Goal: Transaction & Acquisition: Purchase product/service

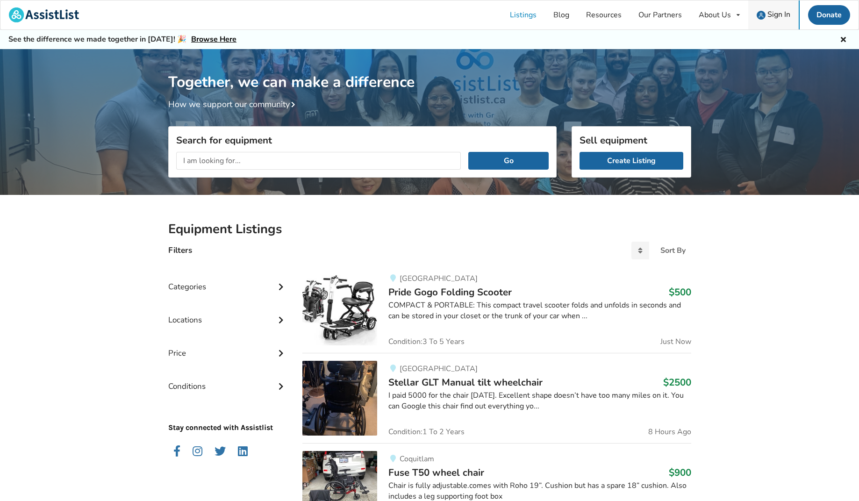
click at [763, 12] on img at bounding box center [760, 15] width 9 height 9
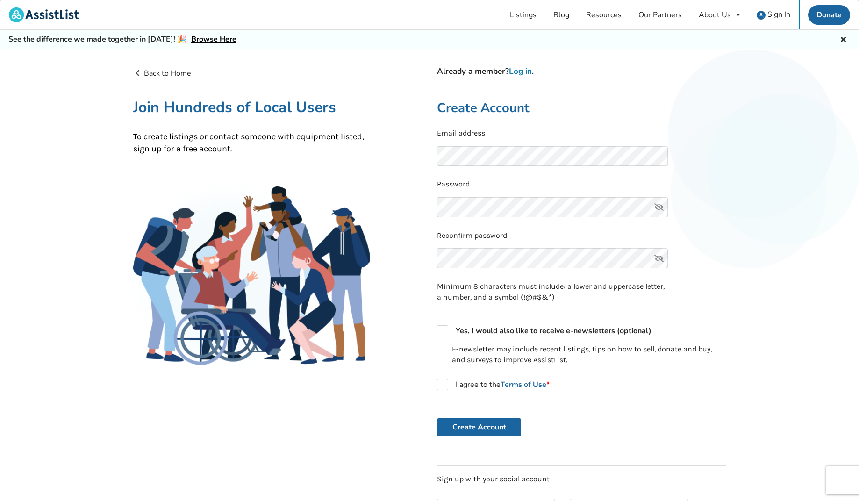
click at [529, 70] on link "Log in" at bounding box center [520, 71] width 23 height 11
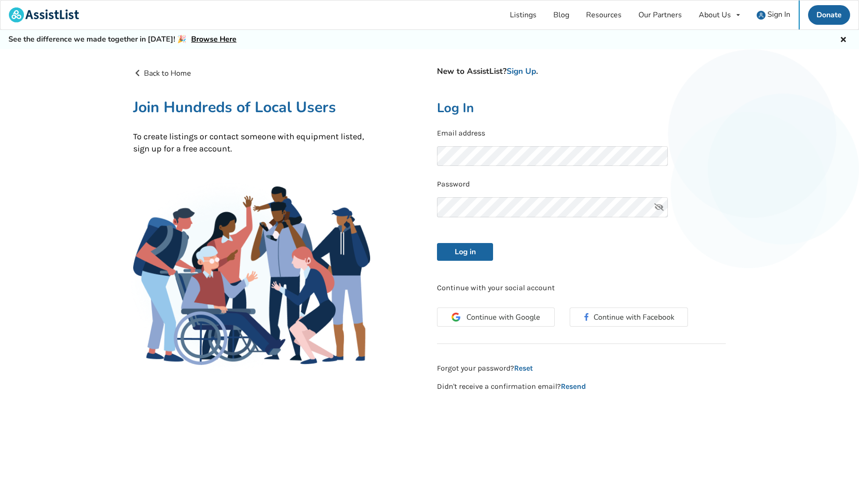
click at [485, 240] on form "Email address Password Log in" at bounding box center [581, 194] width 289 height 133
click at [475, 248] on button "Log in" at bounding box center [465, 252] width 56 height 18
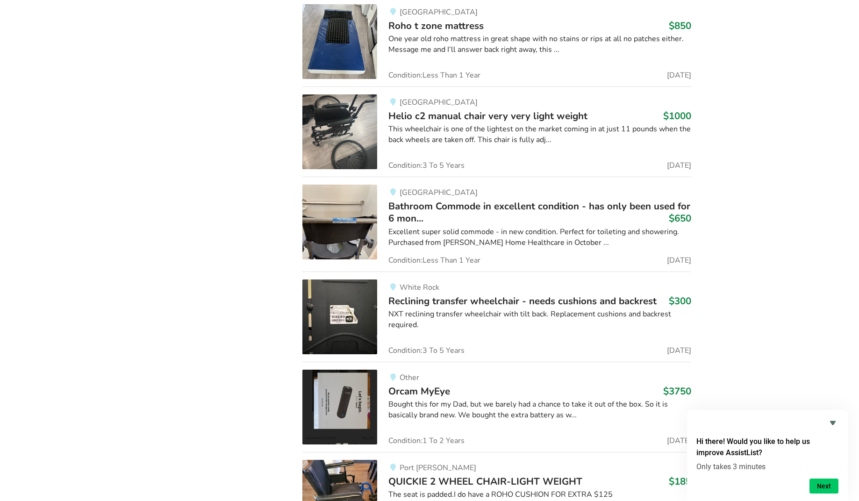
scroll to position [3192, 0]
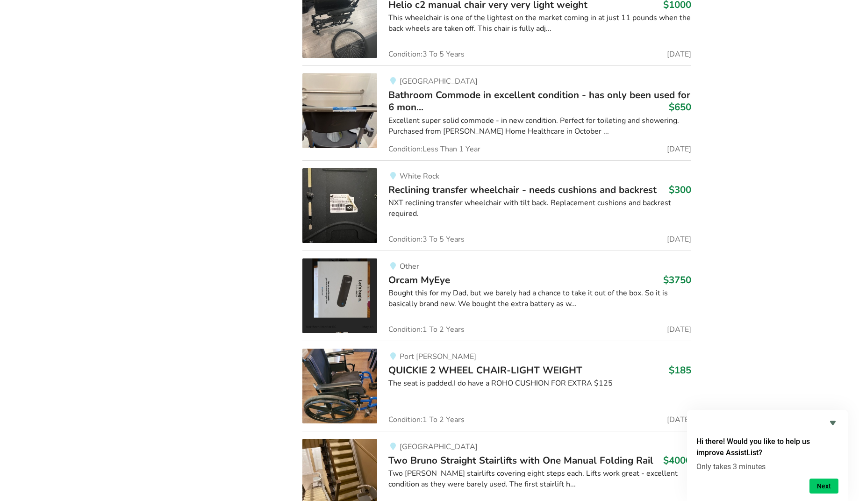
click at [365, 182] on img at bounding box center [339, 205] width 75 height 75
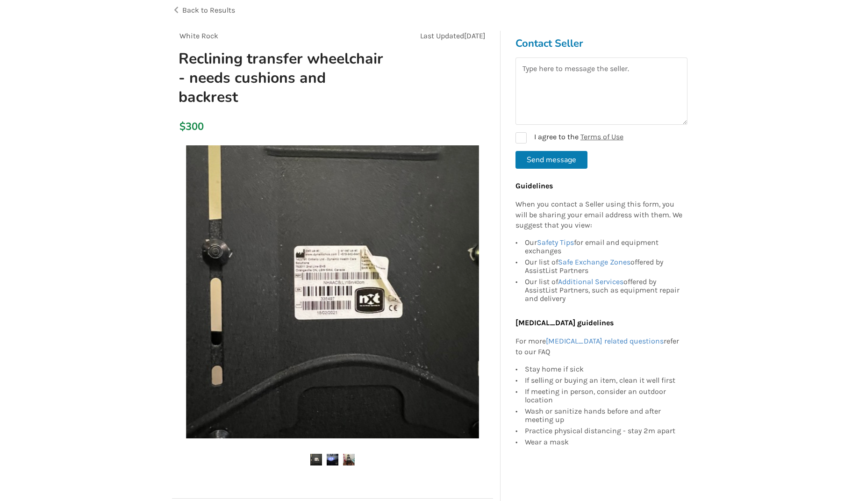
scroll to position [132, 0]
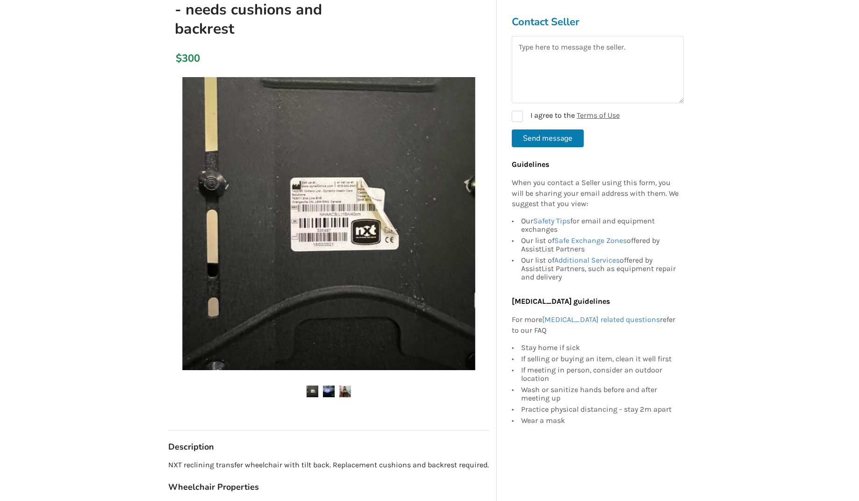
click at [374, 307] on img at bounding box center [328, 223] width 293 height 293
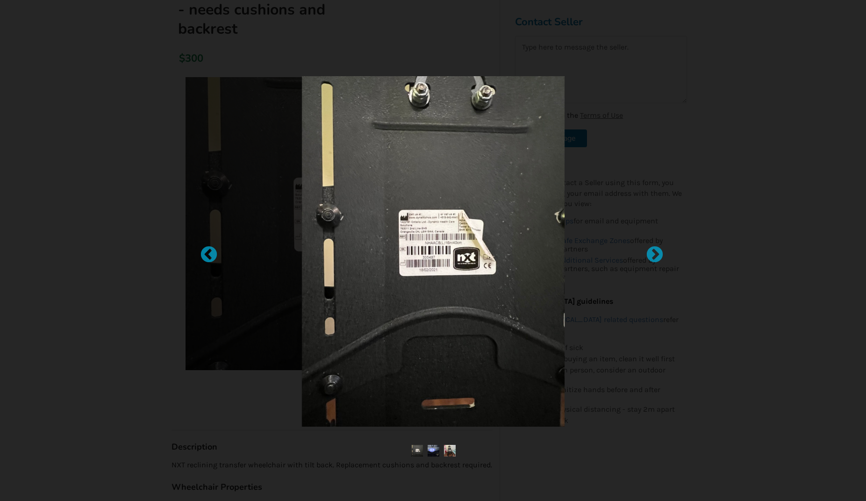
click at [433, 273] on img at bounding box center [432, 251] width 263 height 350
click at [449, 449] on img at bounding box center [449, 451] width 12 height 12
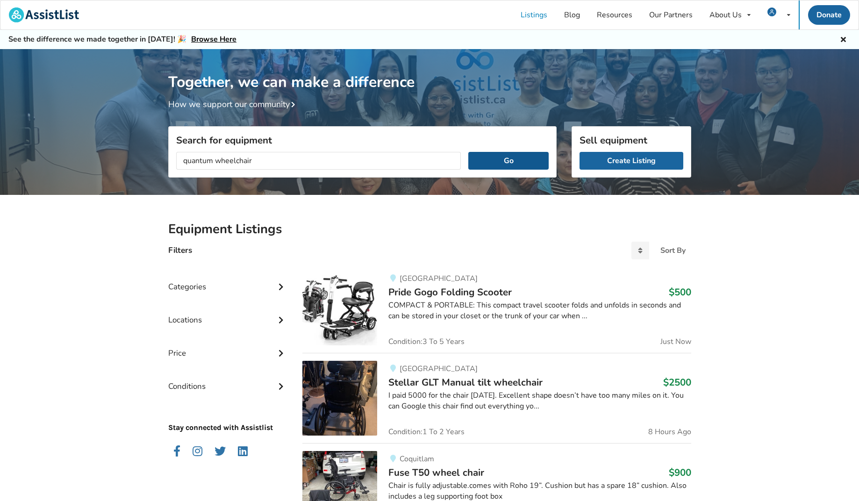
type input "quantum wheelchair"
click at [534, 161] on button "Go" at bounding box center [508, 161] width 80 height 18
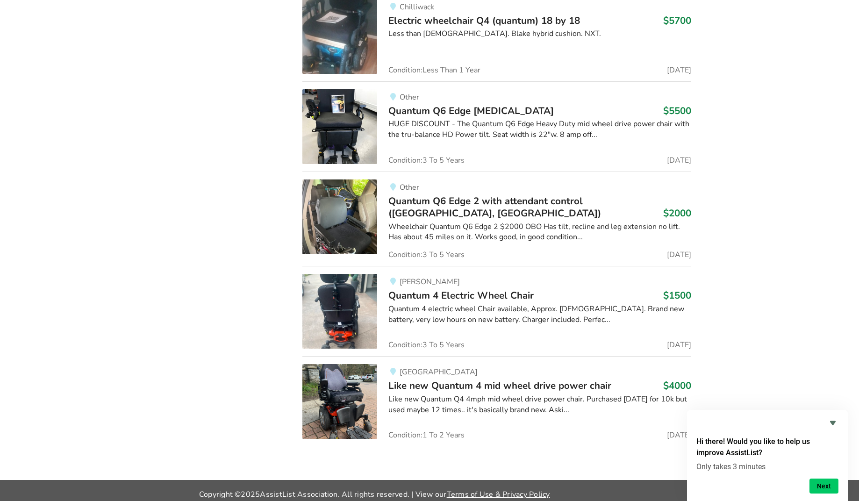
scroll to position [814, 0]
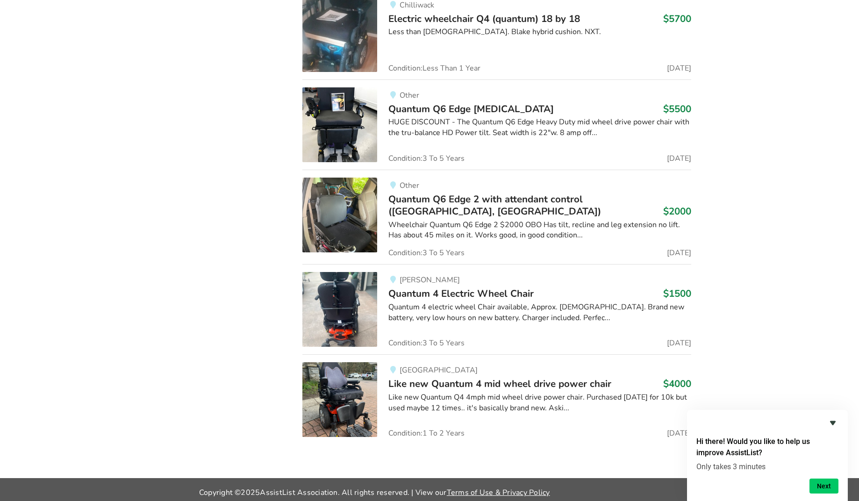
click at [833, 422] on icon "Hide survey" at bounding box center [833, 423] width 6 height 4
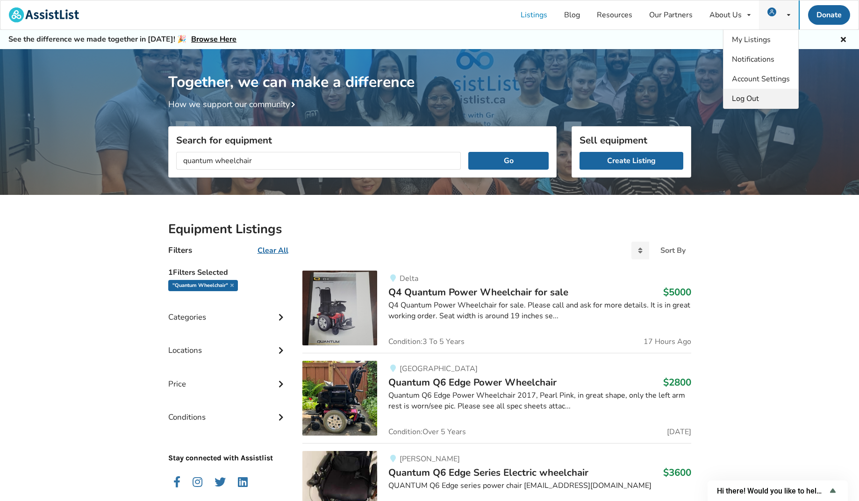
click at [738, 98] on span "Log Out" at bounding box center [745, 98] width 27 height 10
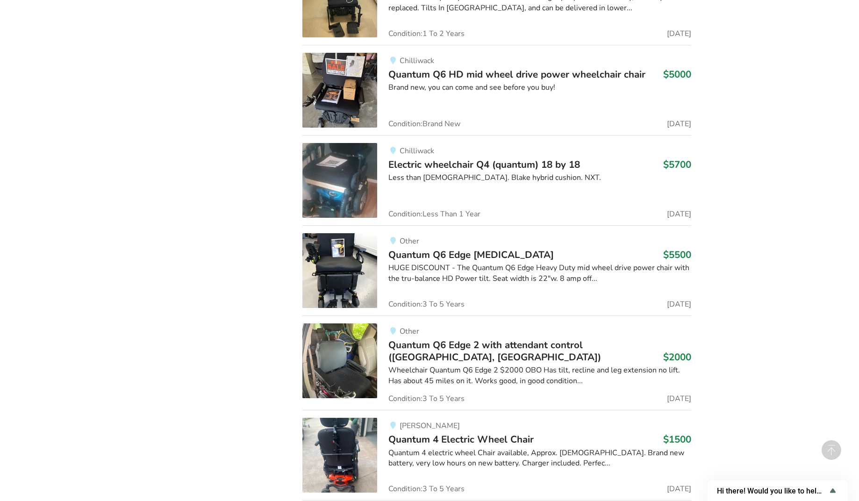
scroll to position [750, 0]
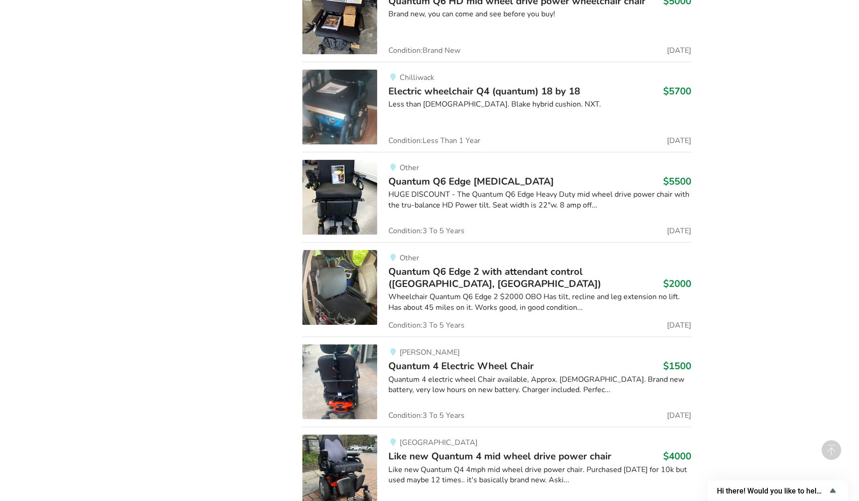
click at [416, 385] on div "Quantum 4 electric wheel Chair available, Approx. [DEMOGRAPHIC_DATA]. Brand new…" at bounding box center [539, 384] width 302 height 21
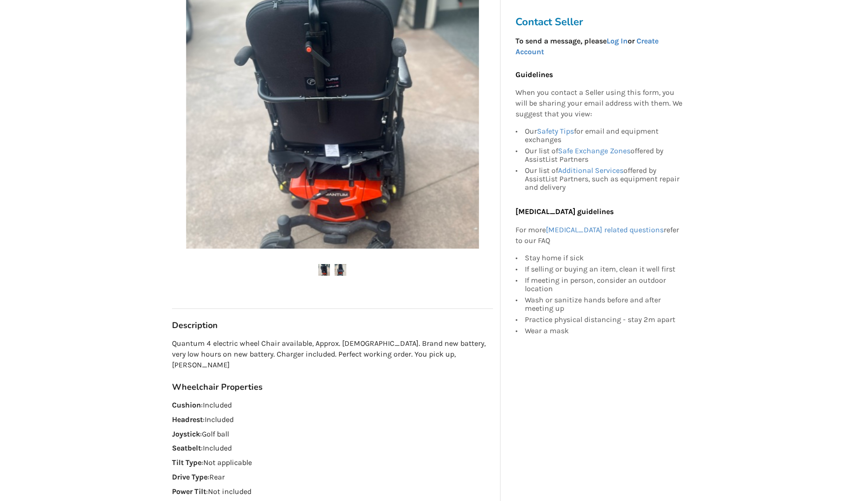
scroll to position [219, 0]
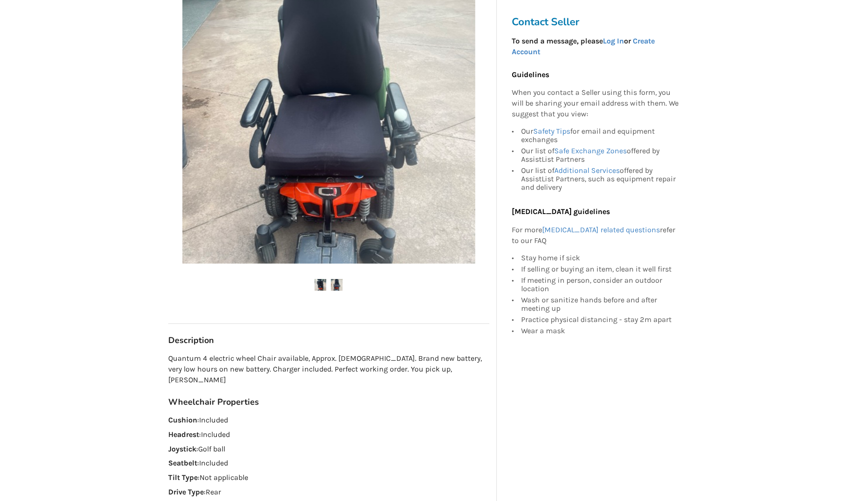
click at [433, 181] on img at bounding box center [328, 117] width 293 height 293
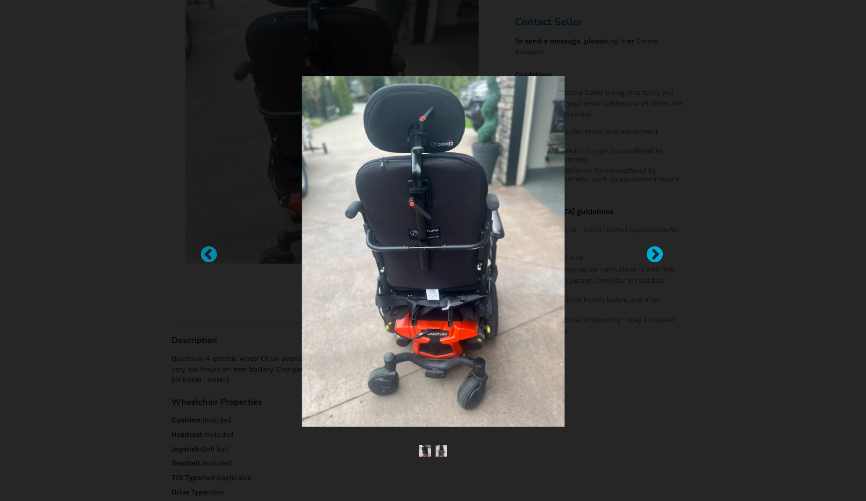
click at [649, 251] on div at bounding box center [649, 250] width 9 height 9
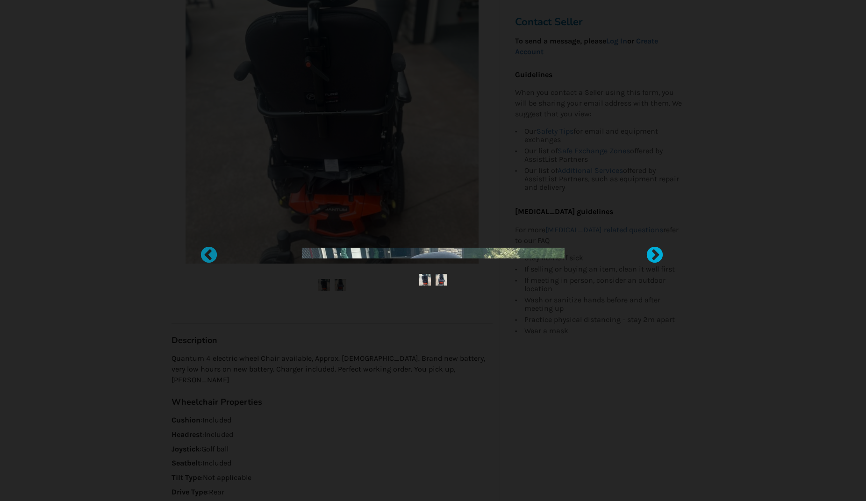
click at [649, 251] on div at bounding box center [649, 250] width 9 height 9
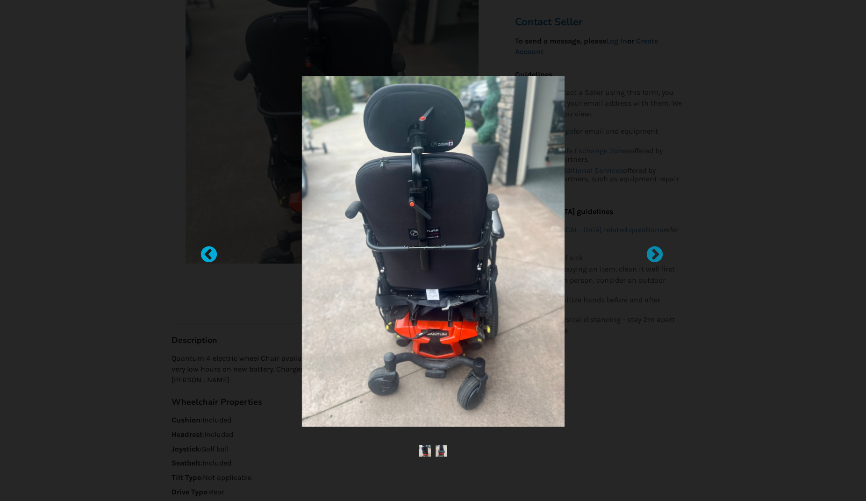
click at [209, 249] on div at bounding box center [203, 250] width 9 height 9
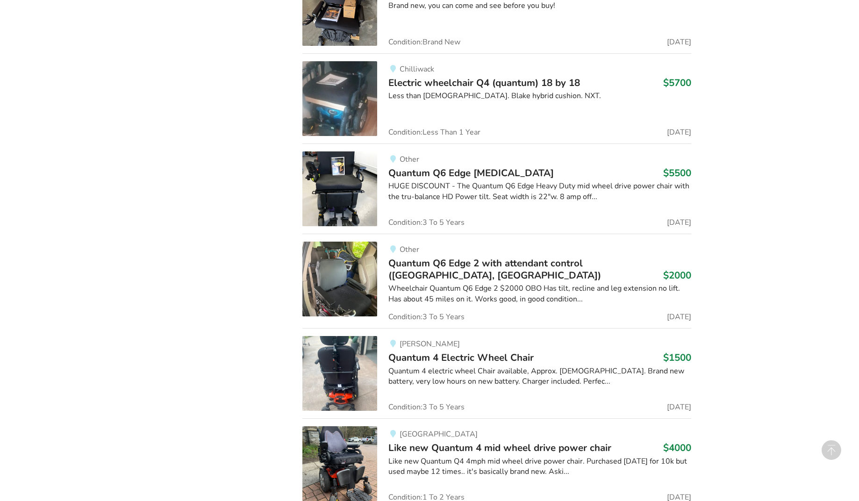
scroll to position [821, 0]
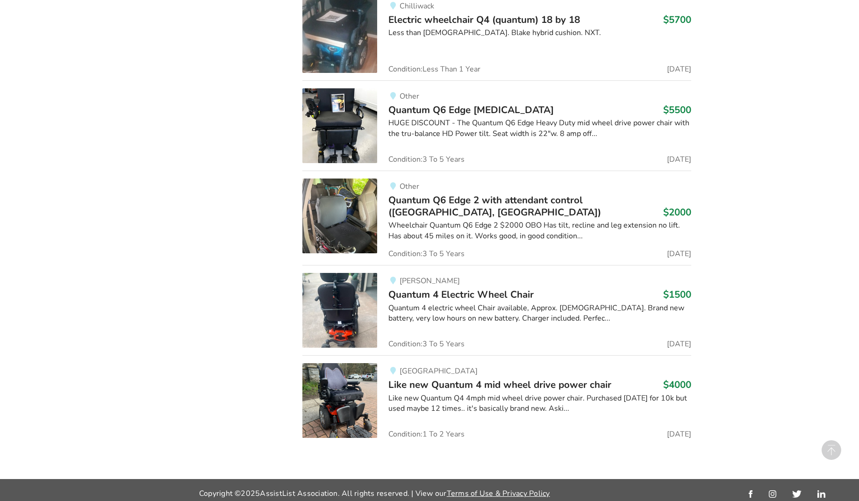
click at [367, 305] on img at bounding box center [339, 310] width 75 height 75
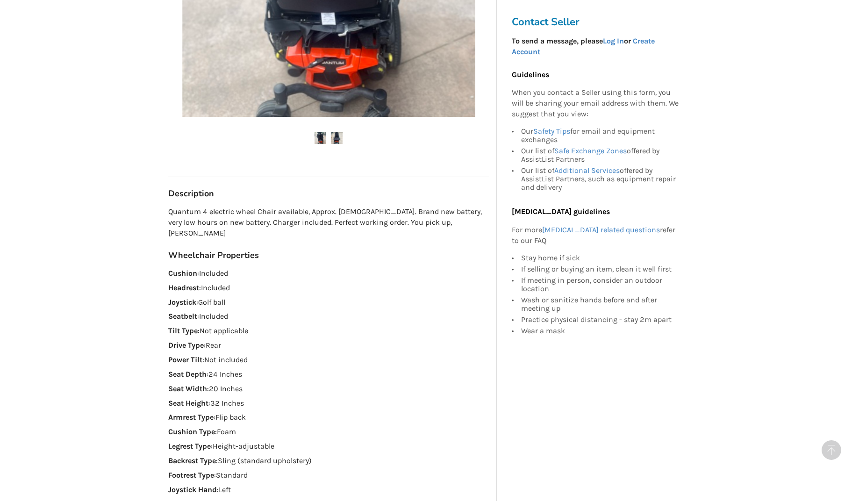
scroll to position [165, 0]
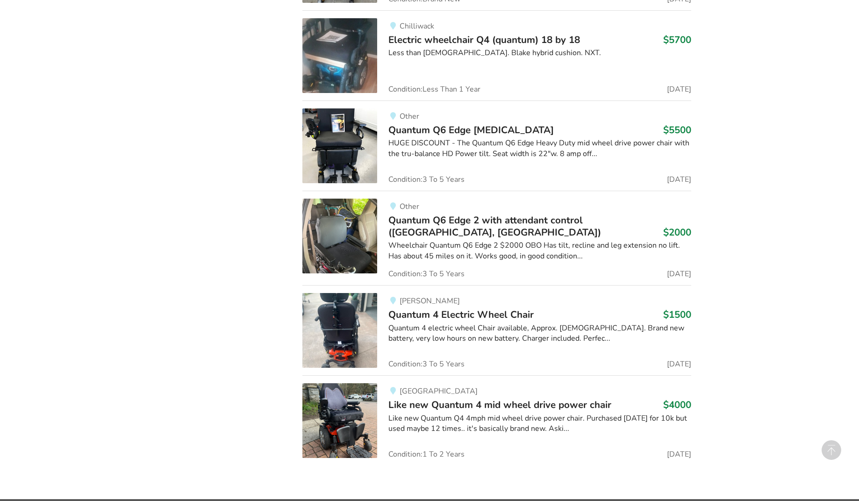
scroll to position [821, 0]
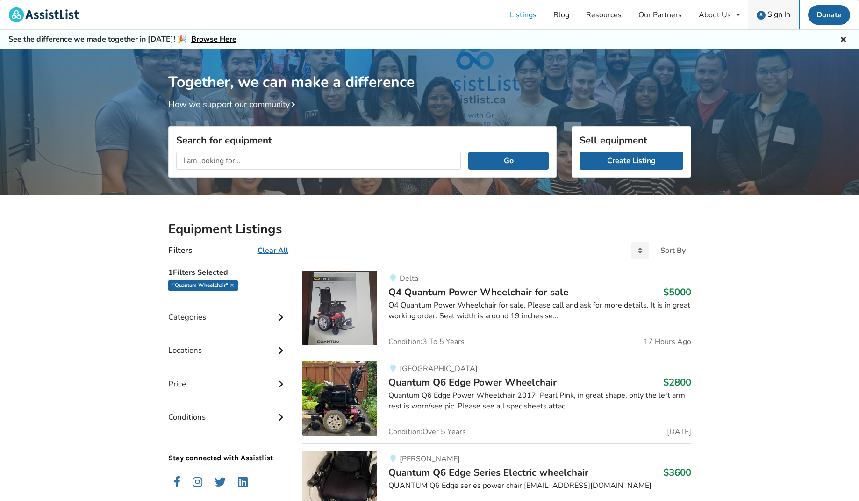
click at [781, 17] on span "Sign In" at bounding box center [778, 14] width 23 height 10
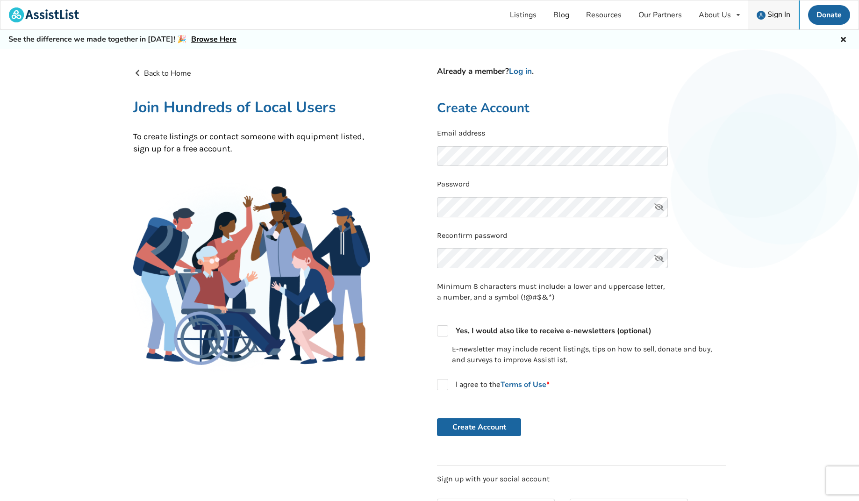
click at [770, 14] on span "Sign In" at bounding box center [778, 14] width 23 height 10
